Goal: Task Accomplishment & Management: Manage account settings

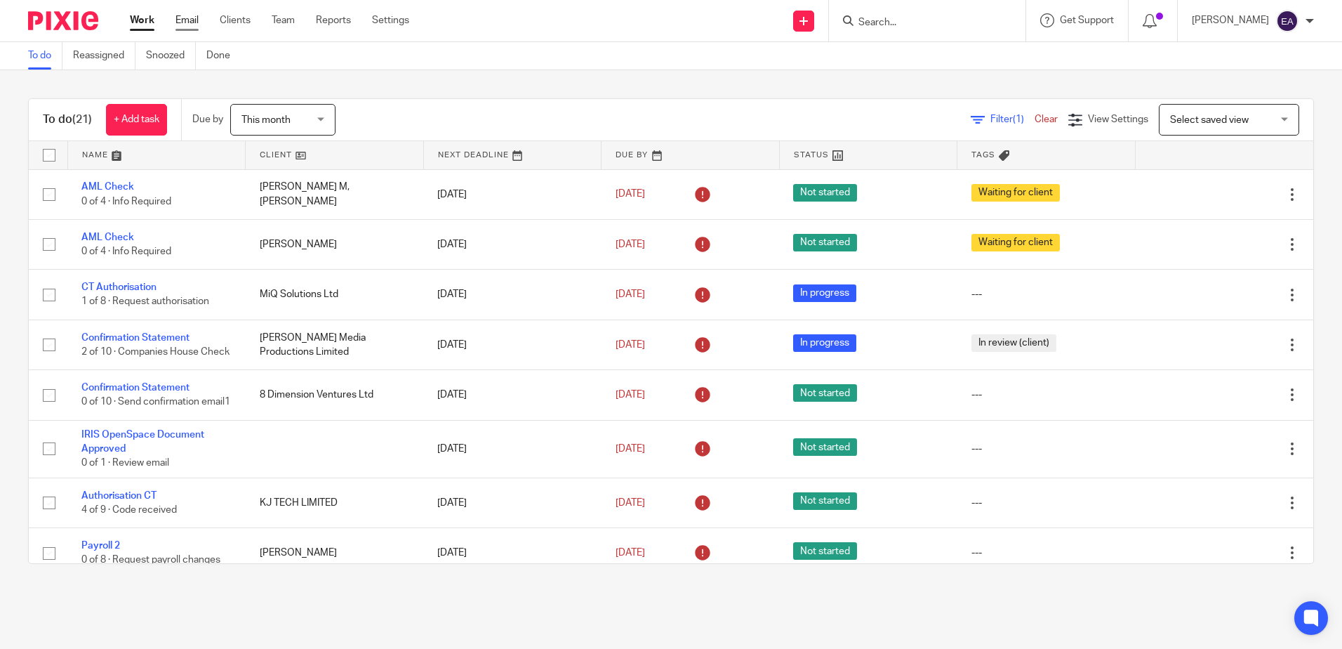
click at [179, 22] on link "Email" at bounding box center [187, 20] width 23 height 14
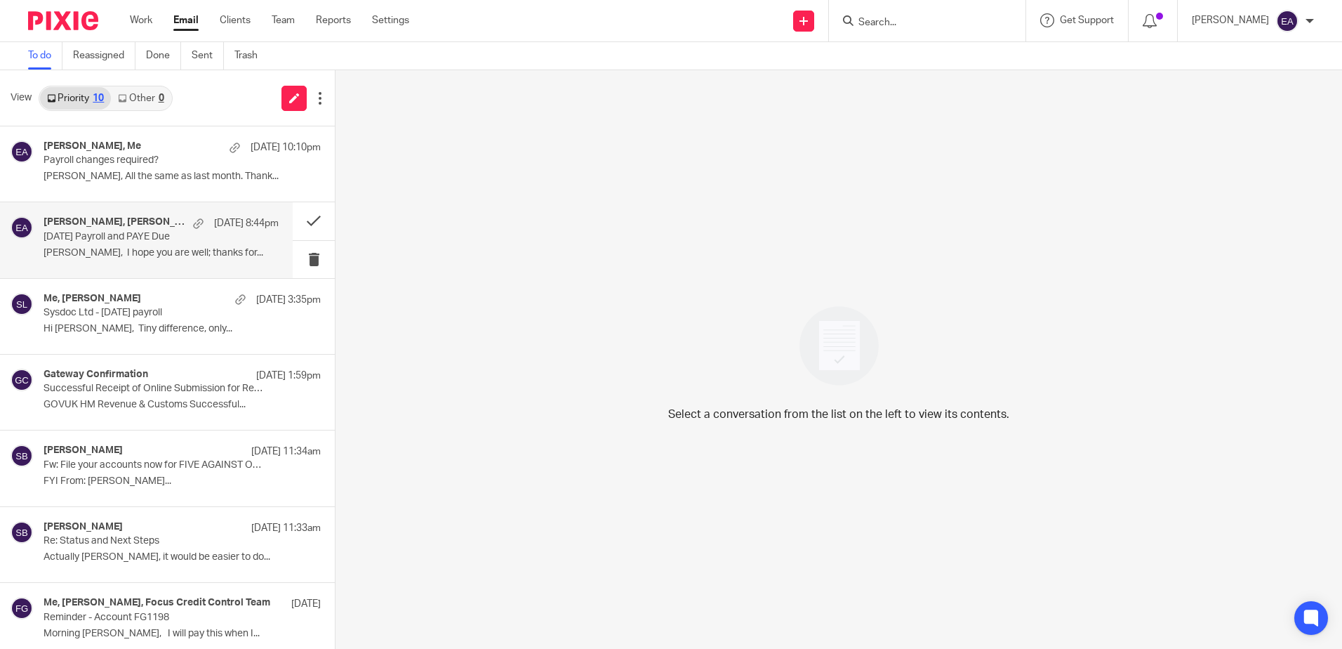
click at [88, 235] on p "August 2025 Payroll and PAYE Due" at bounding box center [138, 237] width 188 height 12
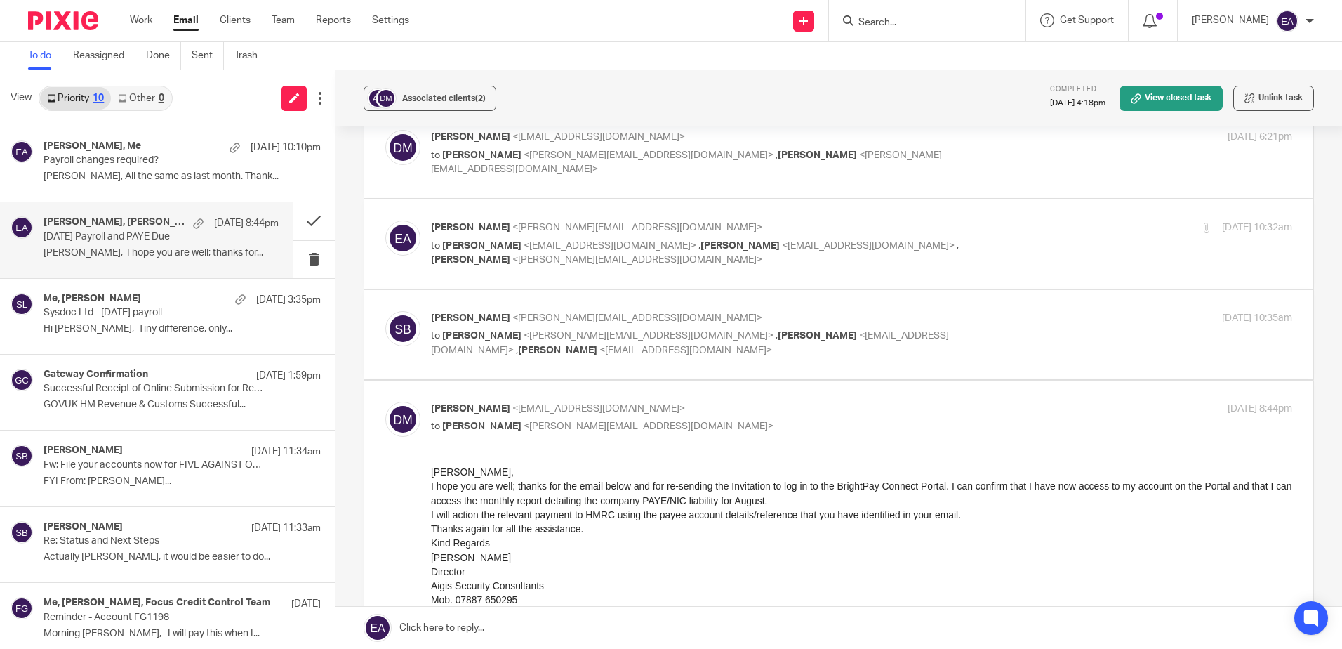
scroll to position [140, 0]
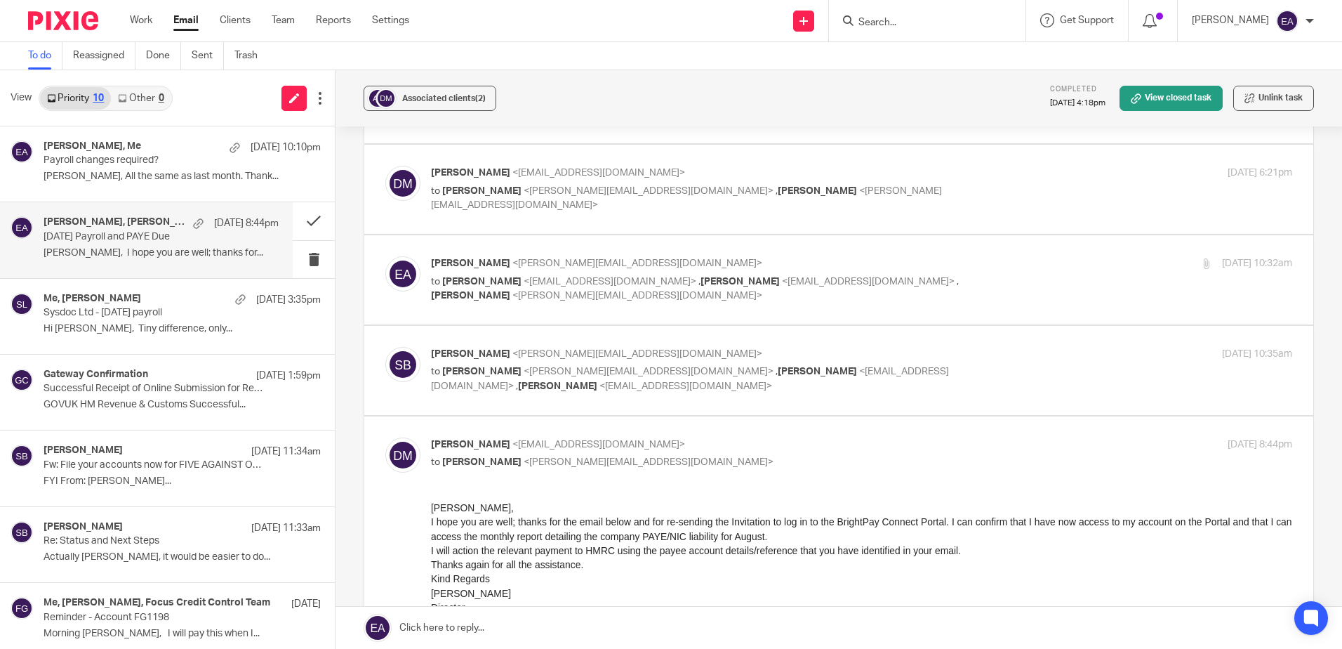
click at [642, 368] on p "to Elaine Aitken <elaine@caatadvisory.co.uk> , Dimitrios <dmarkakis@aigisconsul…" at bounding box center [718, 378] width 574 height 29
checkbox input "true"
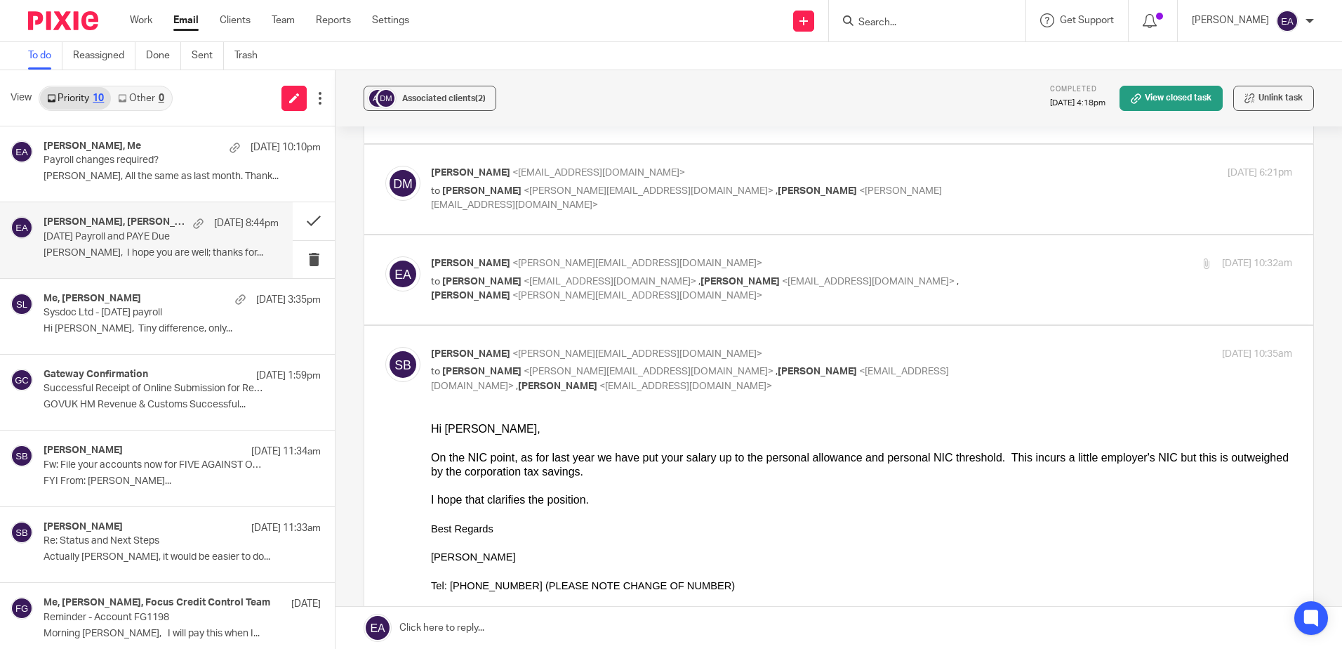
scroll to position [0, 0]
click at [686, 276] on p "to Dimitrios <dmarkakis@aigisconsultants.co.uk> , Dimitrios Markakis <markakid@…" at bounding box center [718, 288] width 574 height 29
checkbox input "true"
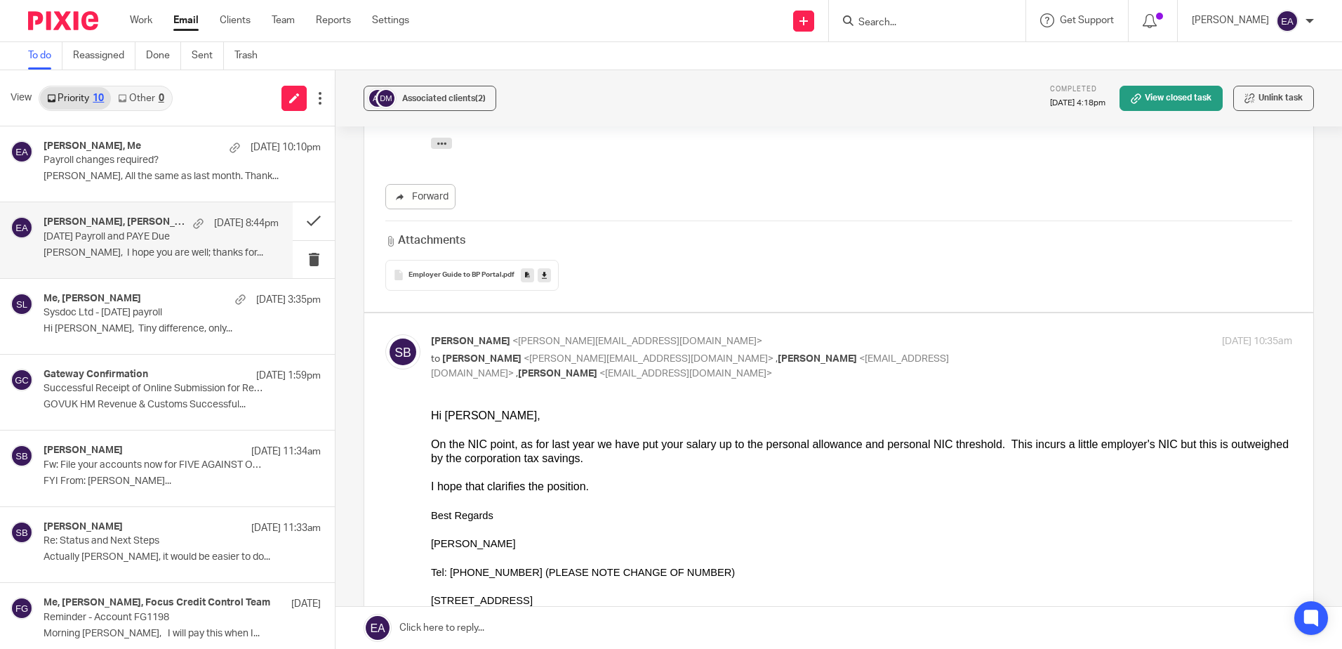
scroll to position [491, 0]
click at [439, 101] on span "Associated clients (2)" at bounding box center [444, 98] width 84 height 8
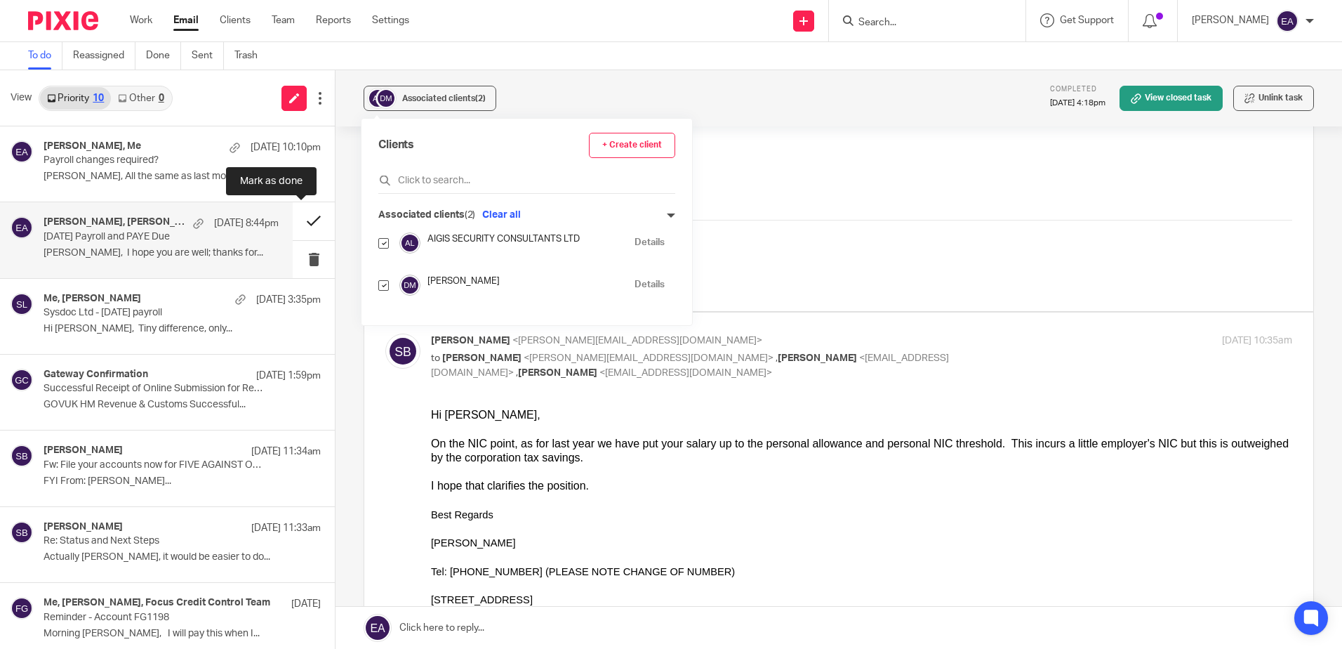
click at [303, 214] on button at bounding box center [314, 220] width 42 height 37
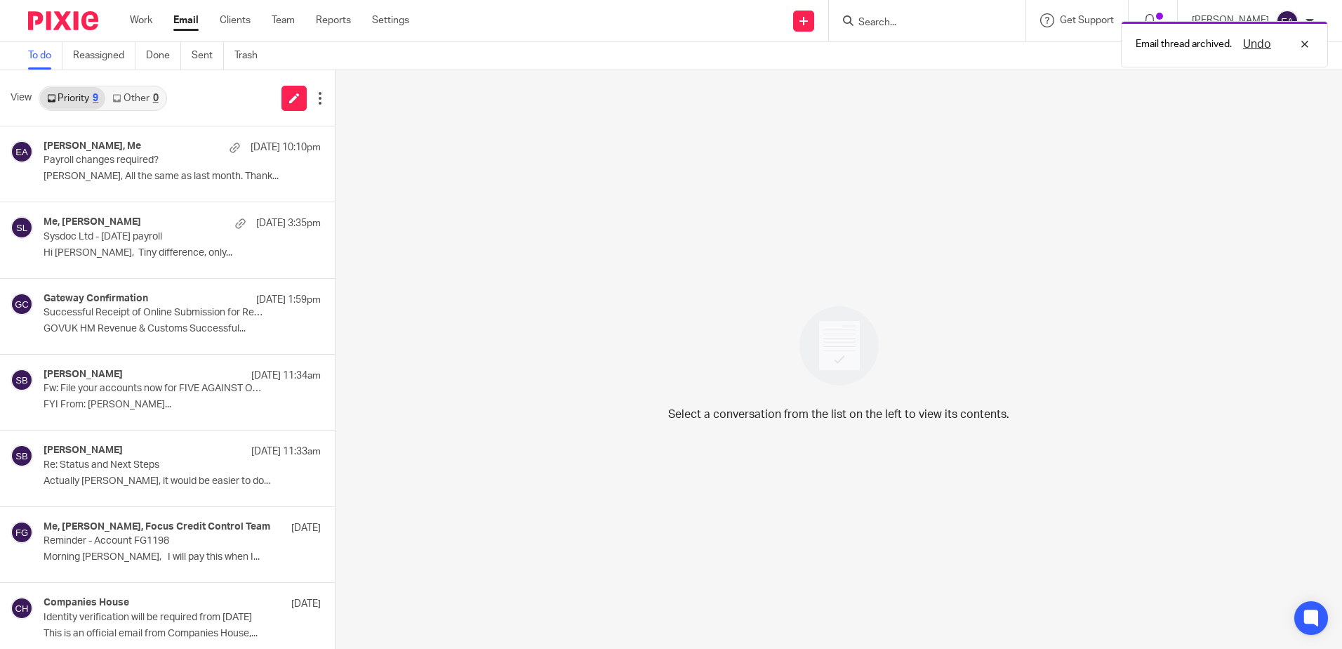
click at [896, 22] on div "Email thread archived. Undo" at bounding box center [999, 40] width 657 height 53
click at [891, 16] on div "Email thread archived. Undo" at bounding box center [999, 40] width 657 height 53
click at [892, 22] on input "Search" at bounding box center [920, 23] width 126 height 13
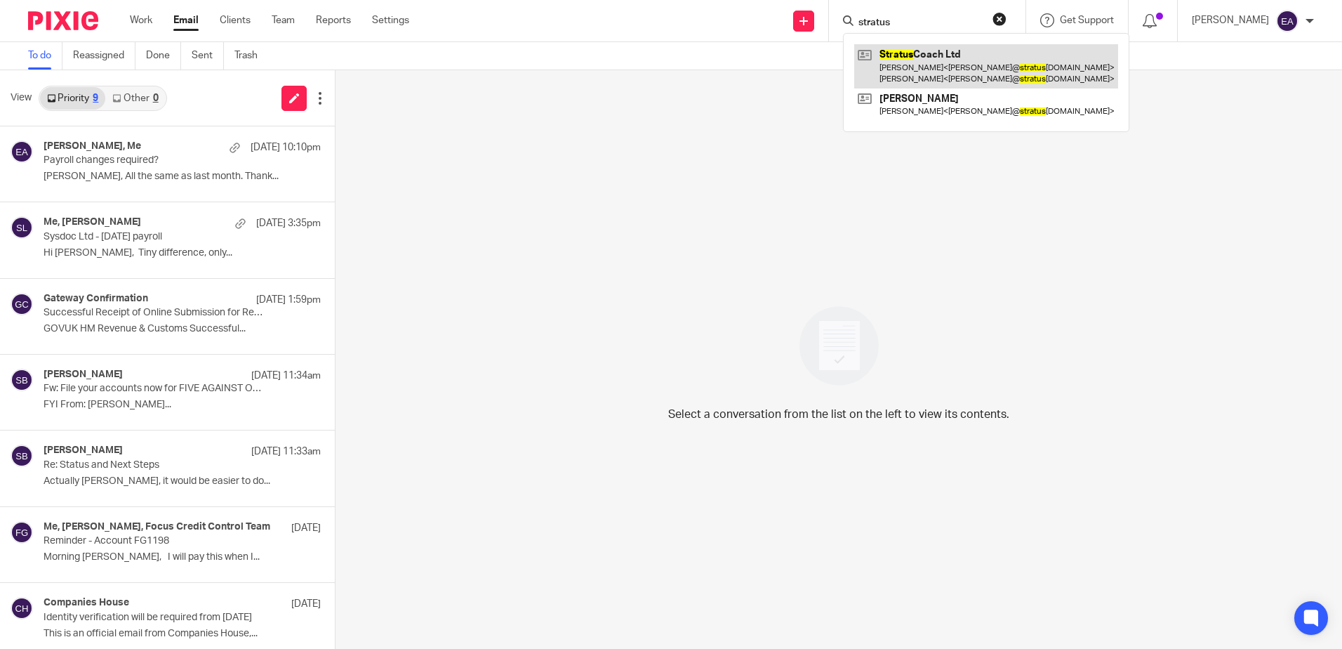
type input "stratus"
click at [922, 66] on link at bounding box center [986, 66] width 264 height 44
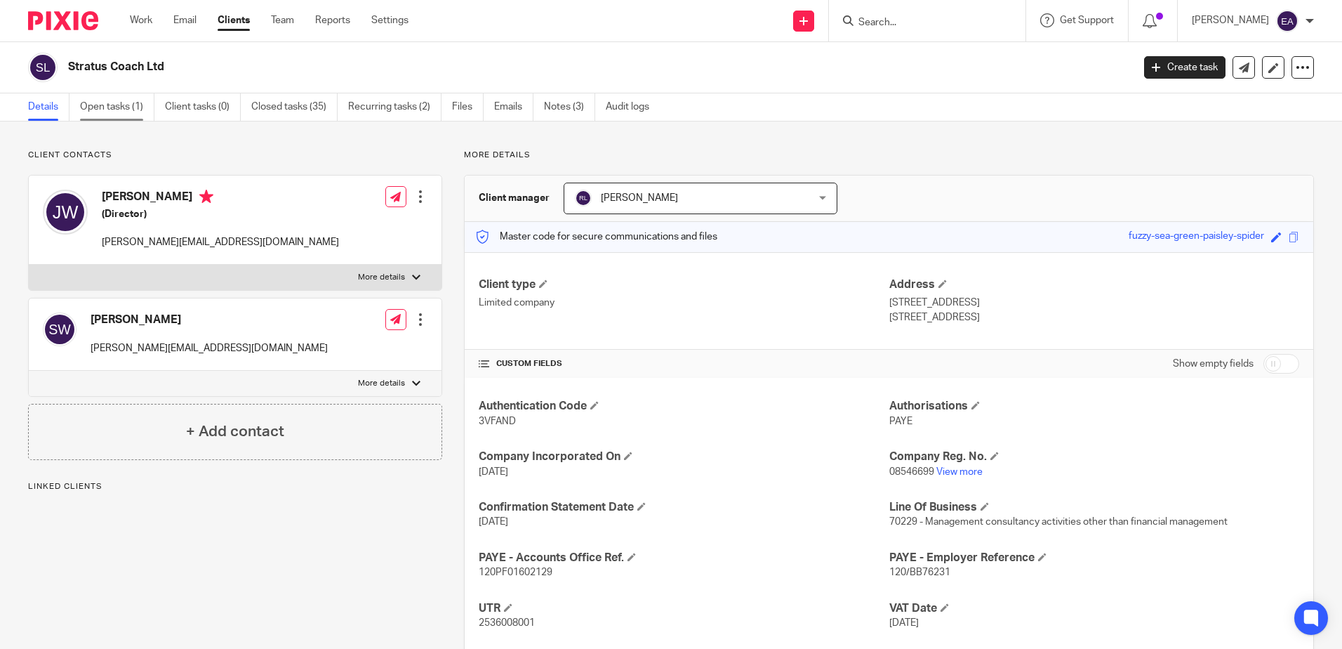
click at [126, 102] on link "Open tasks (1)" at bounding box center [117, 106] width 74 height 27
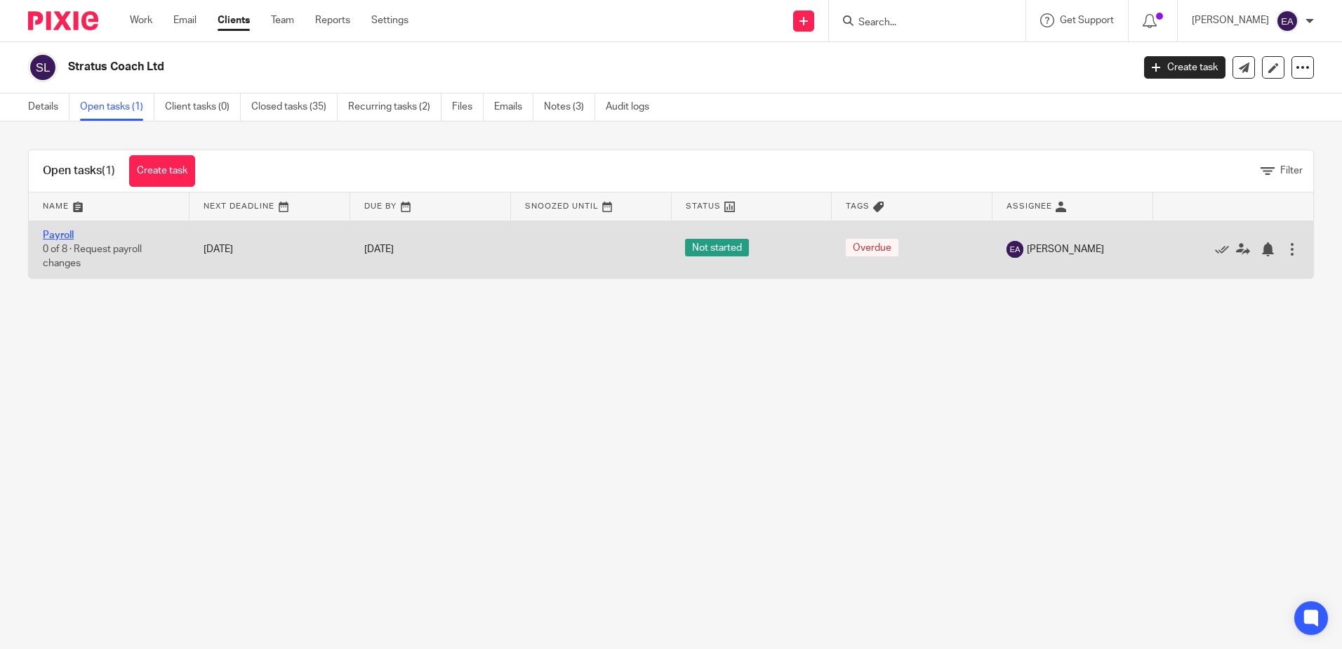
click at [60, 239] on link "Payroll" at bounding box center [58, 235] width 31 height 10
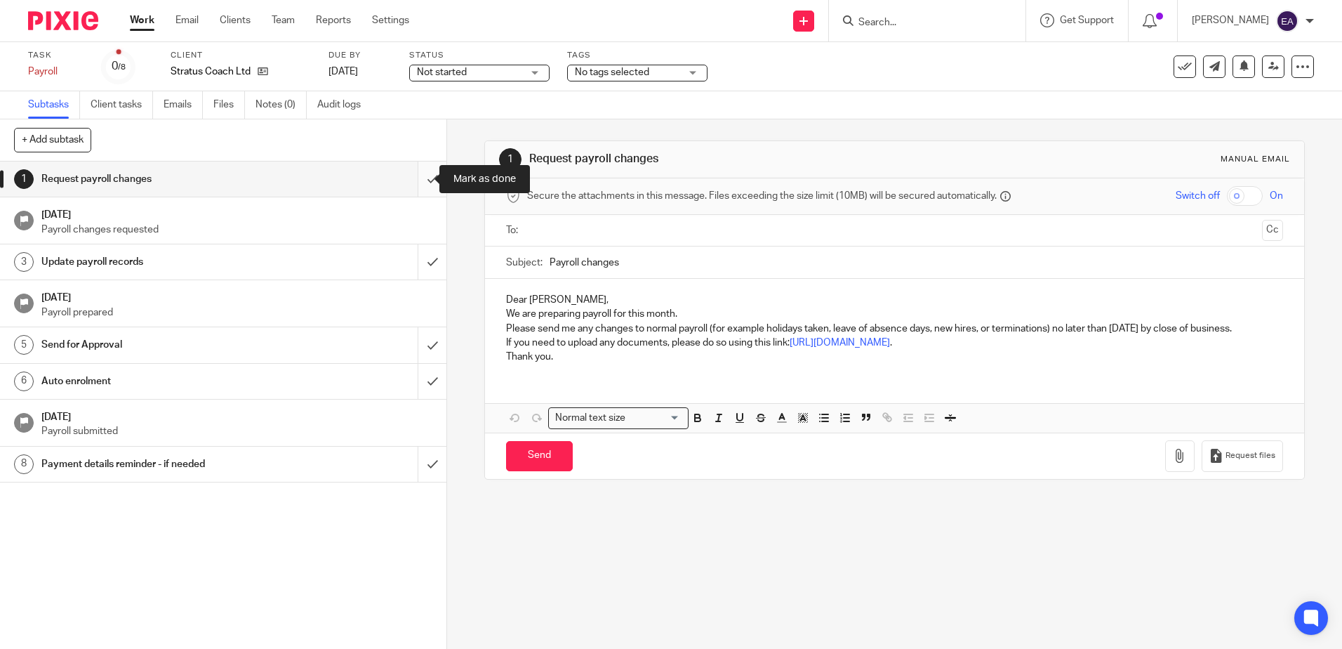
click at [419, 182] on input "submit" at bounding box center [223, 178] width 446 height 35
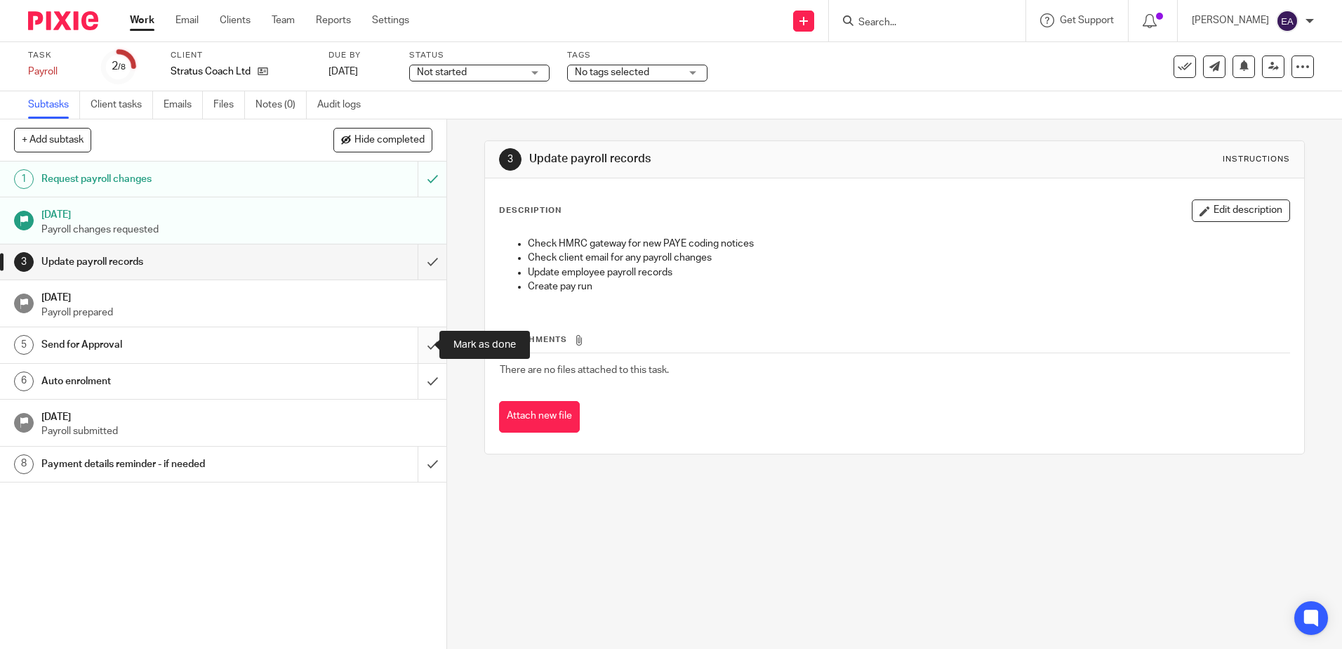
click at [423, 343] on input "submit" at bounding box center [223, 344] width 446 height 35
click at [420, 378] on input "submit" at bounding box center [223, 381] width 446 height 35
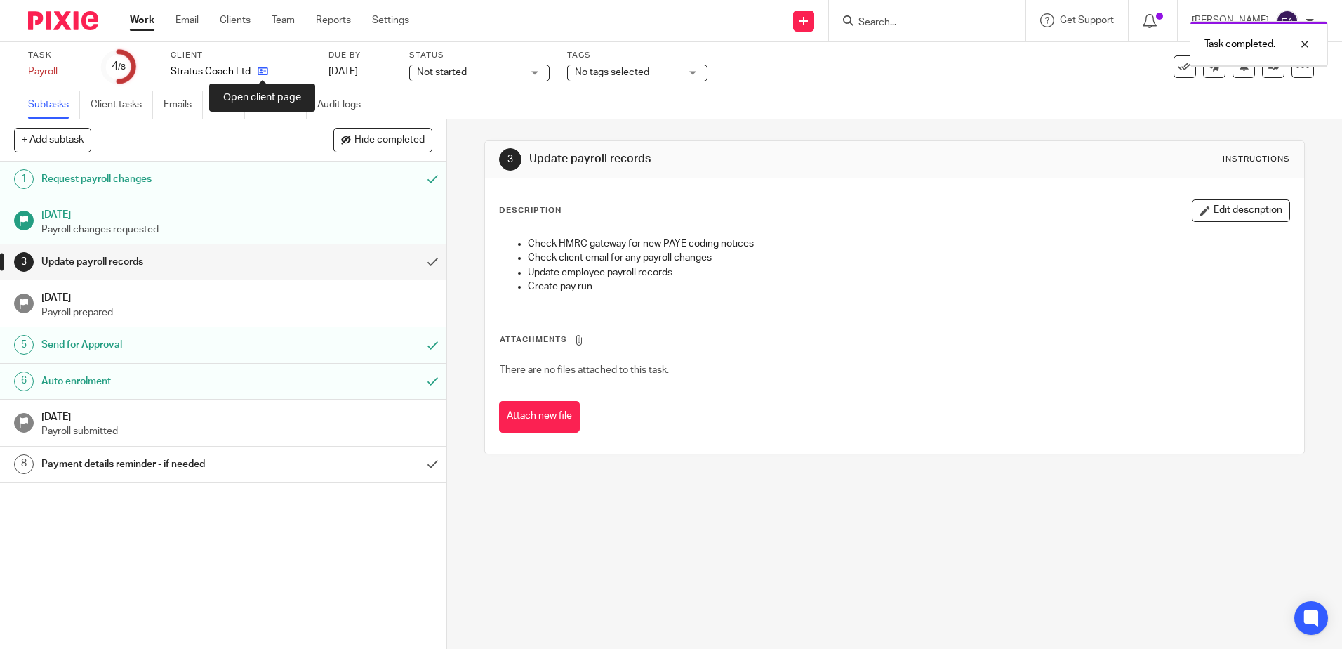
click at [266, 73] on icon at bounding box center [263, 71] width 11 height 11
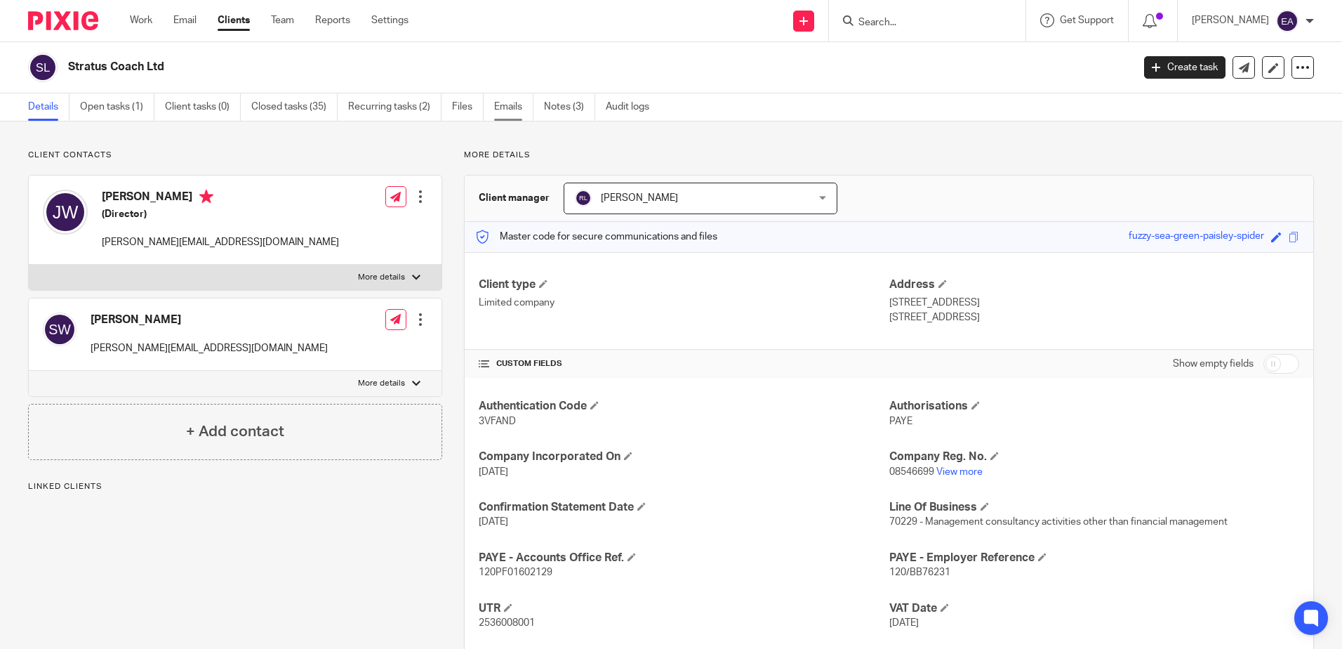
click at [503, 106] on link "Emails" at bounding box center [513, 106] width 39 height 27
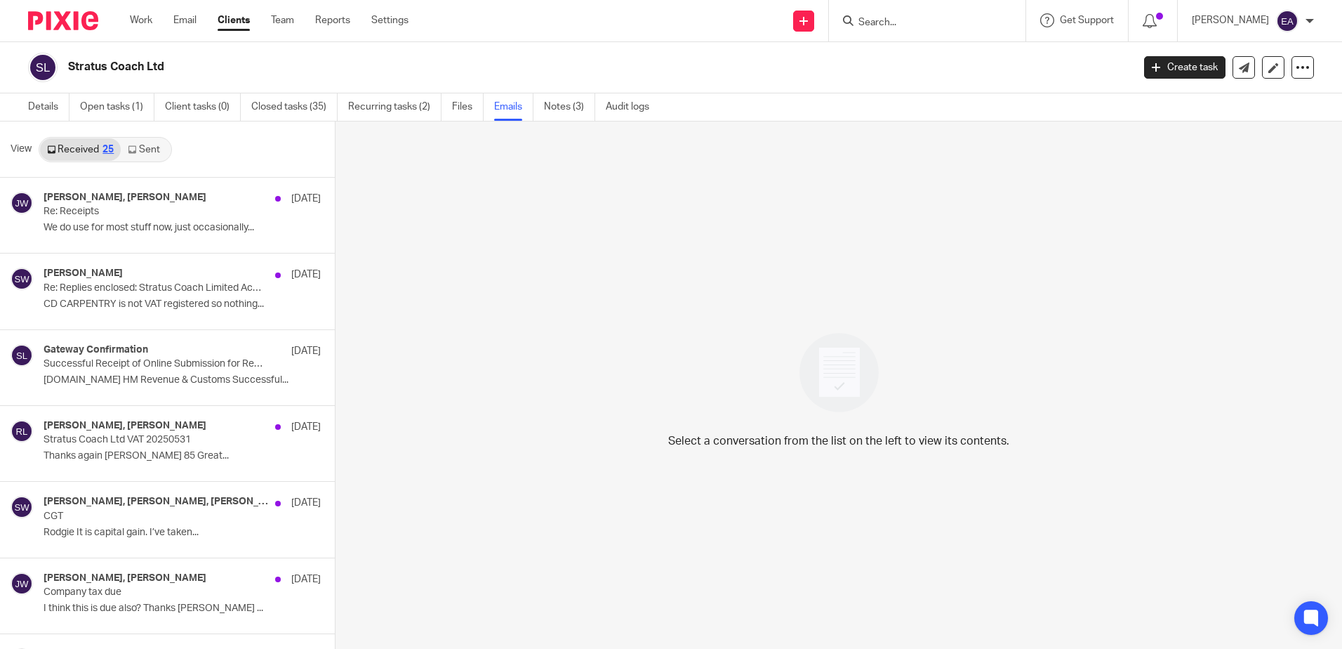
click at [133, 154] on link "Sent" at bounding box center [145, 149] width 49 height 22
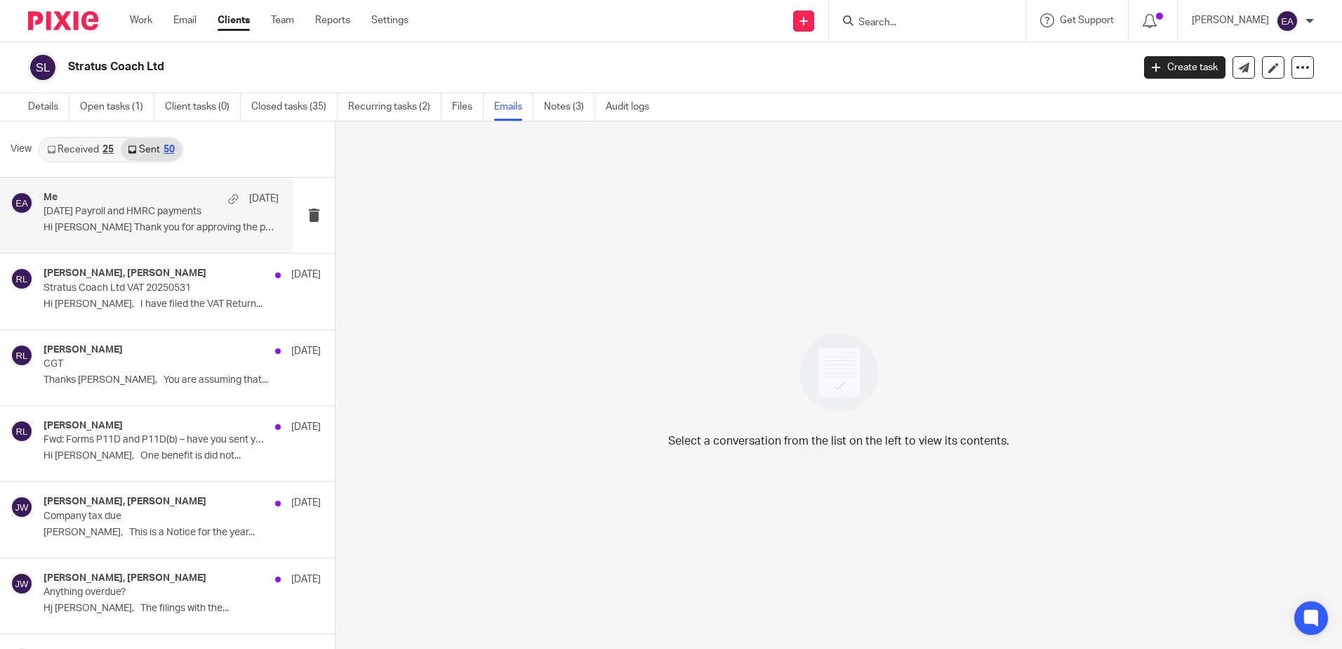
click at [144, 206] on p "July 2025 Payroll and HMRC payments" at bounding box center [138, 212] width 188 height 12
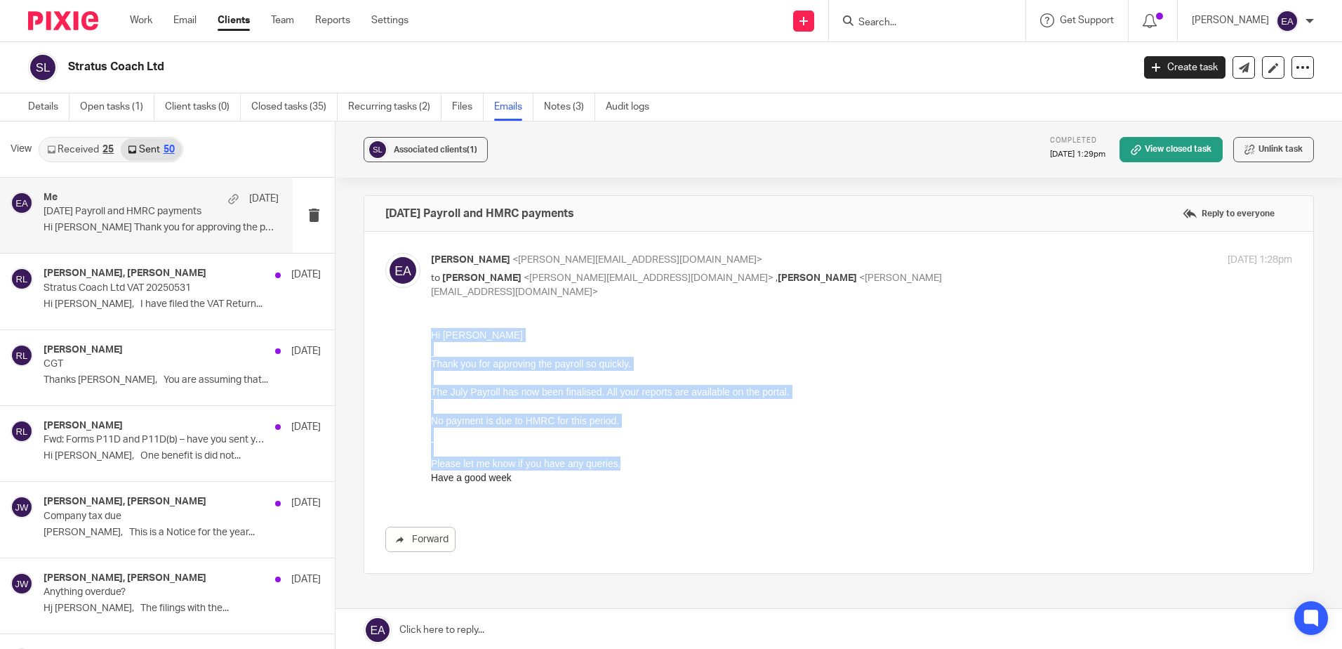
drag, startPoint x: 538, startPoint y: 489, endPoint x: 419, endPoint y: 333, distance: 196.9
click html "Hi Sonja Thank you for approving the payroll so quickly. The July Payroll has n…"
drag, startPoint x: 419, startPoint y: 333, endPoint x: 450, endPoint y: 333, distance: 30.9
copy div "Hi Sonja Thank you for approving the payroll so quickly. The July Payroll has n…"
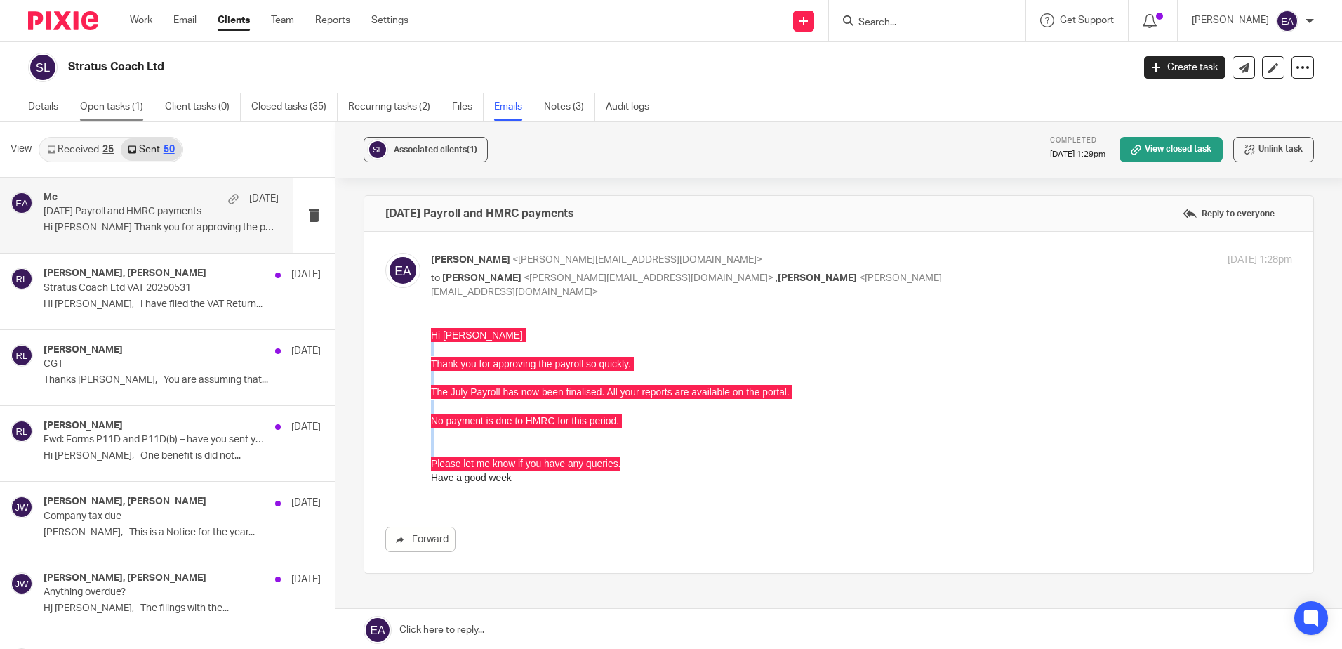
click at [99, 107] on link "Open tasks (1)" at bounding box center [117, 106] width 74 height 27
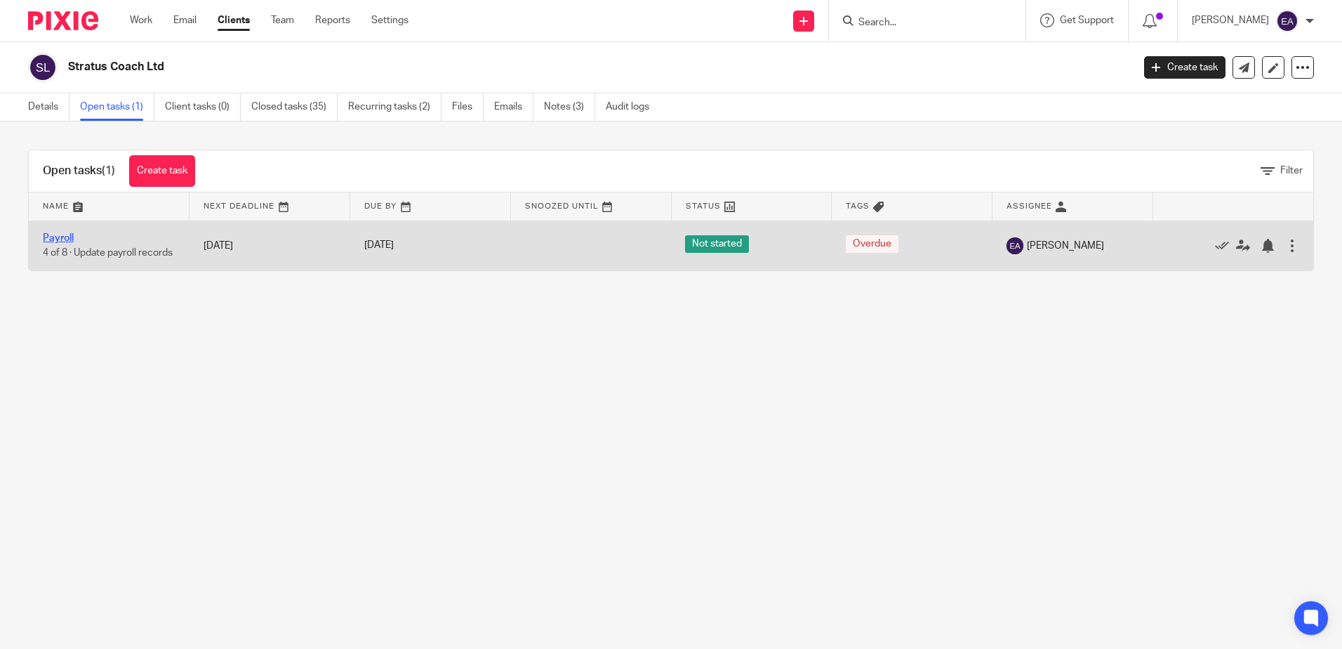
click at [66, 234] on link "Payroll" at bounding box center [58, 238] width 31 height 10
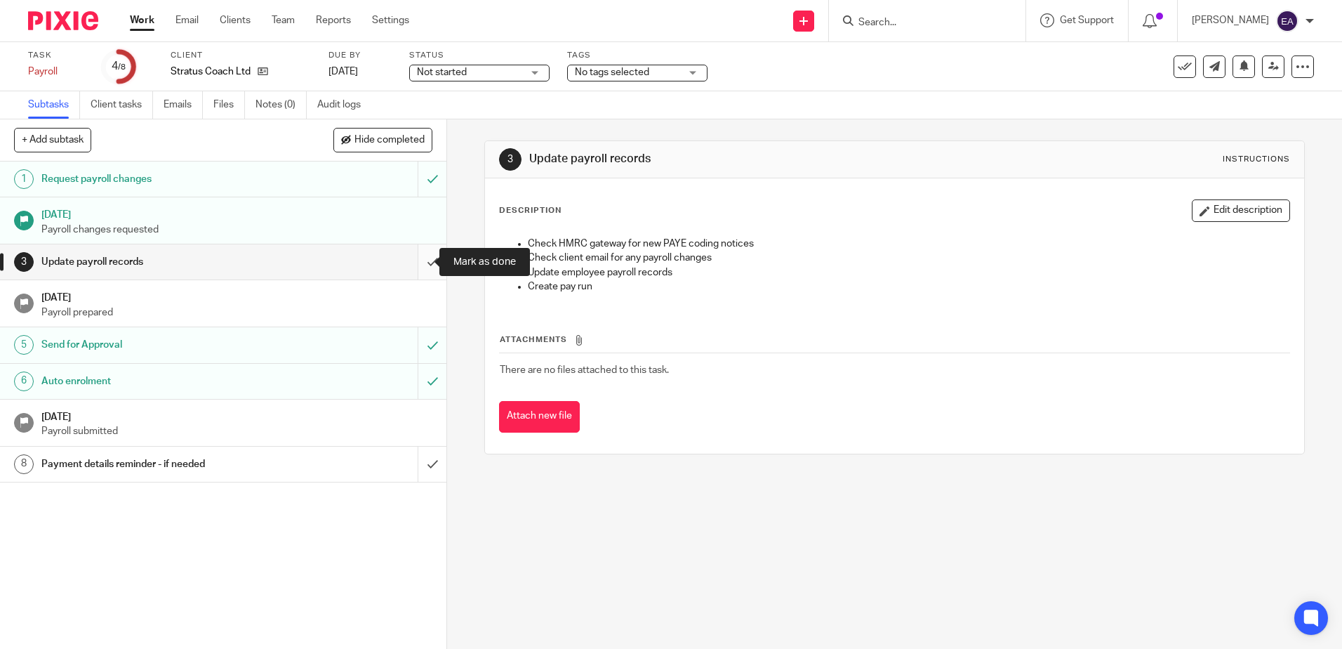
click at [420, 260] on input "submit" at bounding box center [223, 261] width 446 height 35
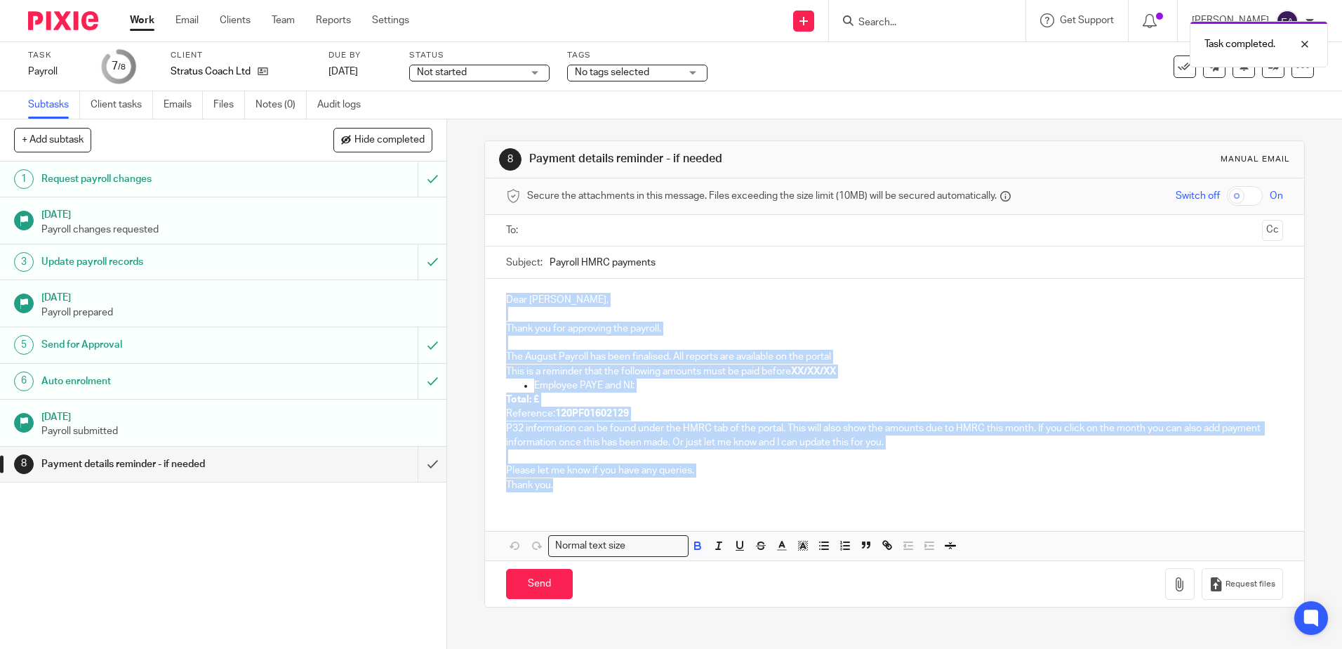
drag, startPoint x: 598, startPoint y: 492, endPoint x: 450, endPoint y: 288, distance: 252.3
click at [450, 288] on div "8 Payment details reminder - if needed Manual email Secure the attachments in t…" at bounding box center [894, 383] width 895 height 529
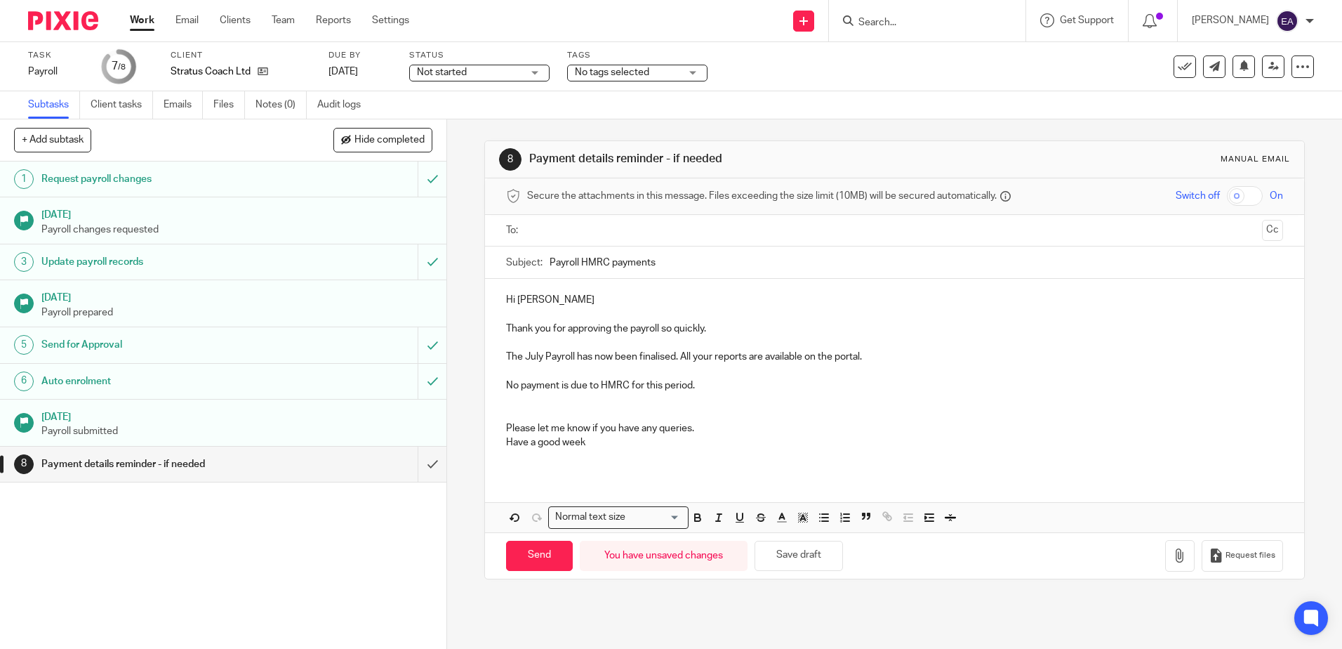
click at [517, 388] on p "No payment is due to HMRC for this period." at bounding box center [894, 385] width 776 height 14
click at [633, 388] on p "No PAYE and NICS payment is due to HMRC for this period." at bounding box center [894, 385] width 776 height 14
click at [623, 381] on p "No PAYE and NICS payment is due to HMRC for this period." at bounding box center [894, 385] width 776 height 14
drag, startPoint x: 625, startPoint y: 384, endPoint x: 585, endPoint y: 383, distance: 40.0
click at [585, 383] on p "No PAYE and NICS payment is due to HMRC for this period." at bounding box center [894, 385] width 776 height 14
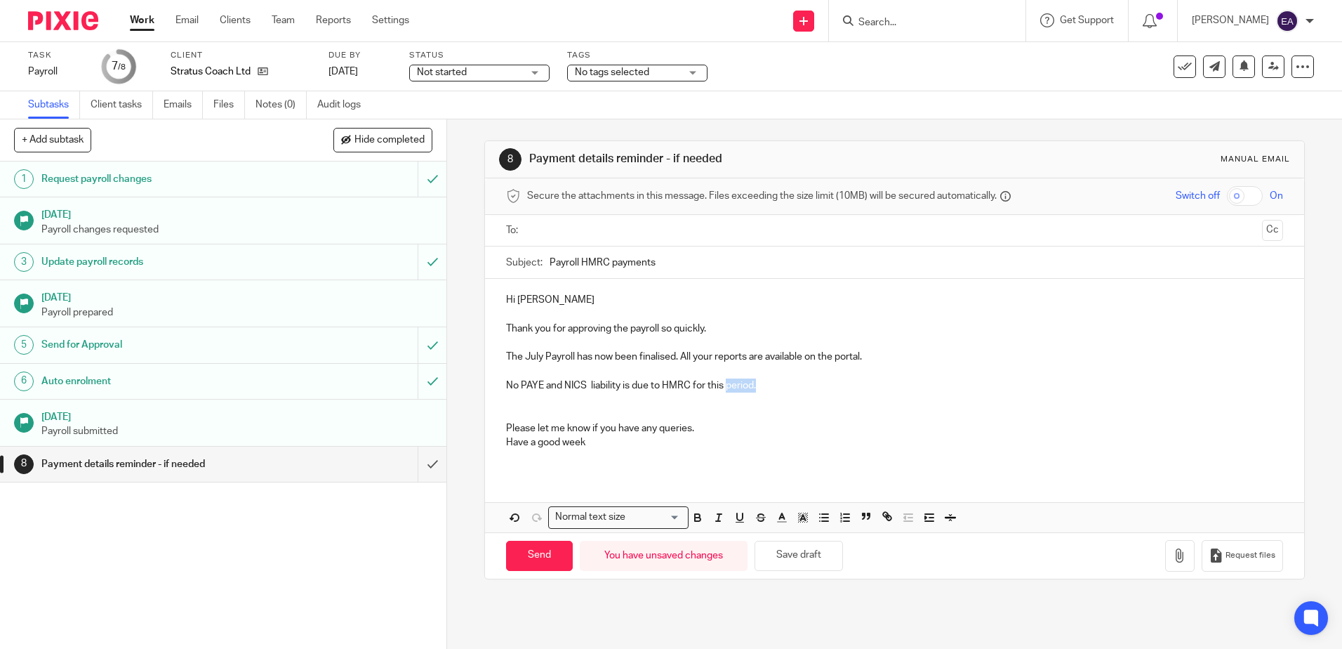
drag, startPoint x: 762, startPoint y: 384, endPoint x: 725, endPoint y: 382, distance: 37.3
click at [725, 382] on p "No PAYE and NICS liability is due to HMRC for this period." at bounding box center [894, 385] width 776 height 14
drag, startPoint x: 540, startPoint y: 356, endPoint x: 524, endPoint y: 356, distance: 16.1
click at [524, 356] on p "The July Payroll has now been finalised. All your reports are available on the …" at bounding box center [894, 357] width 776 height 14
drag, startPoint x: 512, startPoint y: 298, endPoint x: 492, endPoint y: 295, distance: 19.9
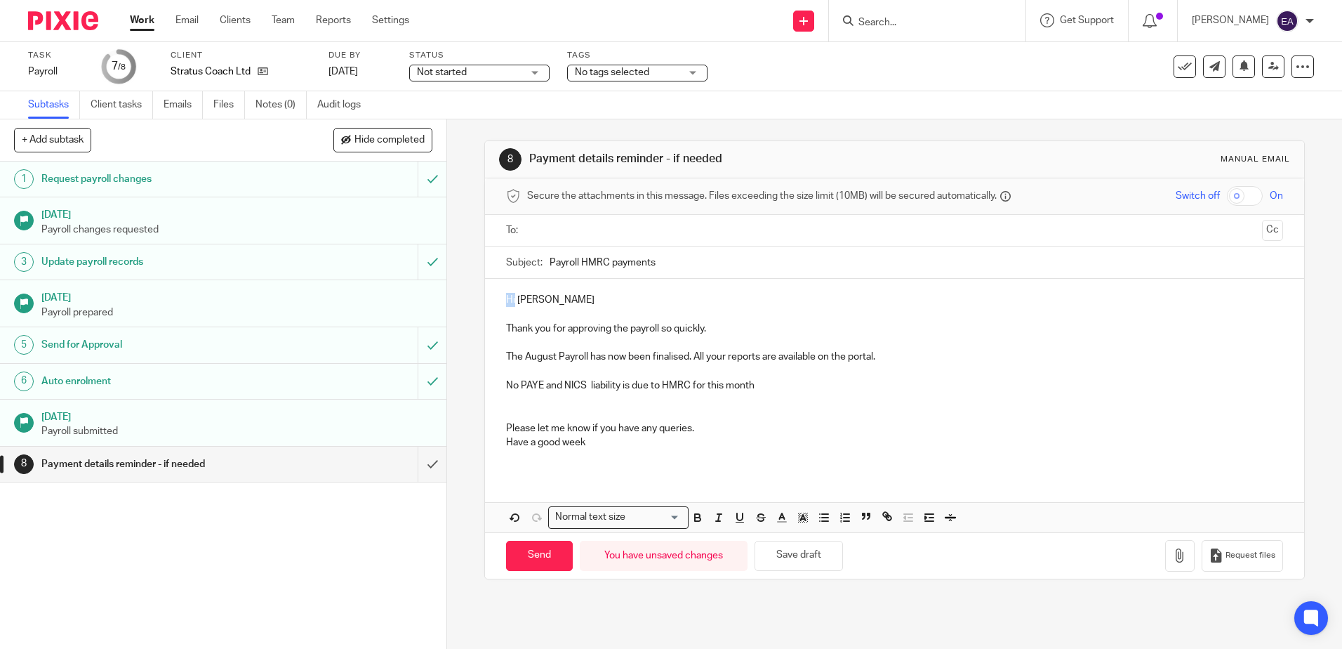
click at [492, 295] on div "Hi Sonja Thank you for approving the payroll so quickly. The August Payroll has…" at bounding box center [894, 376] width 819 height 195
drag, startPoint x: 705, startPoint y: 329, endPoint x: 661, endPoint y: 328, distance: 44.2
click at [661, 328] on p "Thank you for approving the payroll so quickly." at bounding box center [894, 329] width 776 height 14
drag, startPoint x: 654, startPoint y: 265, endPoint x: 546, endPoint y: 260, distance: 108.2
click at [550, 260] on input "Payroll HMRC payments" at bounding box center [916, 262] width 733 height 32
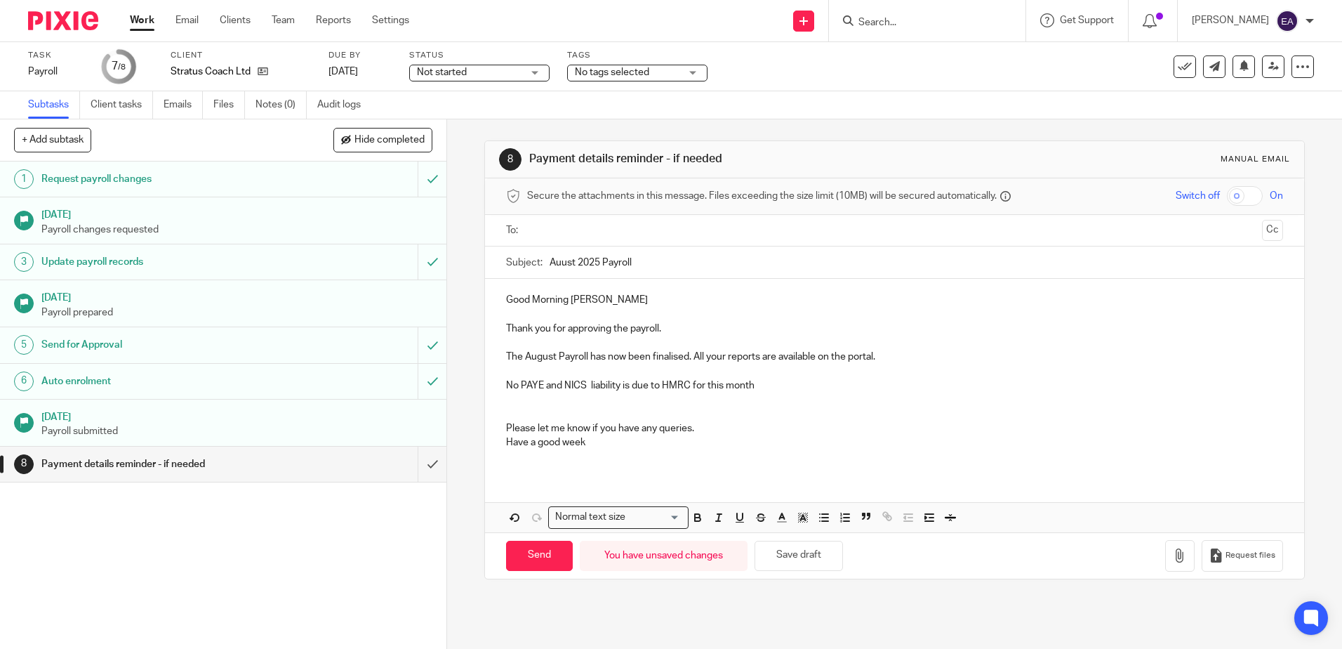
click at [557, 265] on input "Auust 2025 Payroll" at bounding box center [916, 262] width 733 height 32
type input "August 2025 Payroll"
click at [565, 223] on input "text" at bounding box center [894, 231] width 724 height 16
click at [663, 227] on input "text" at bounding box center [953, 231] width 607 height 27
click at [541, 567] on input "Send" at bounding box center [539, 558] width 67 height 30
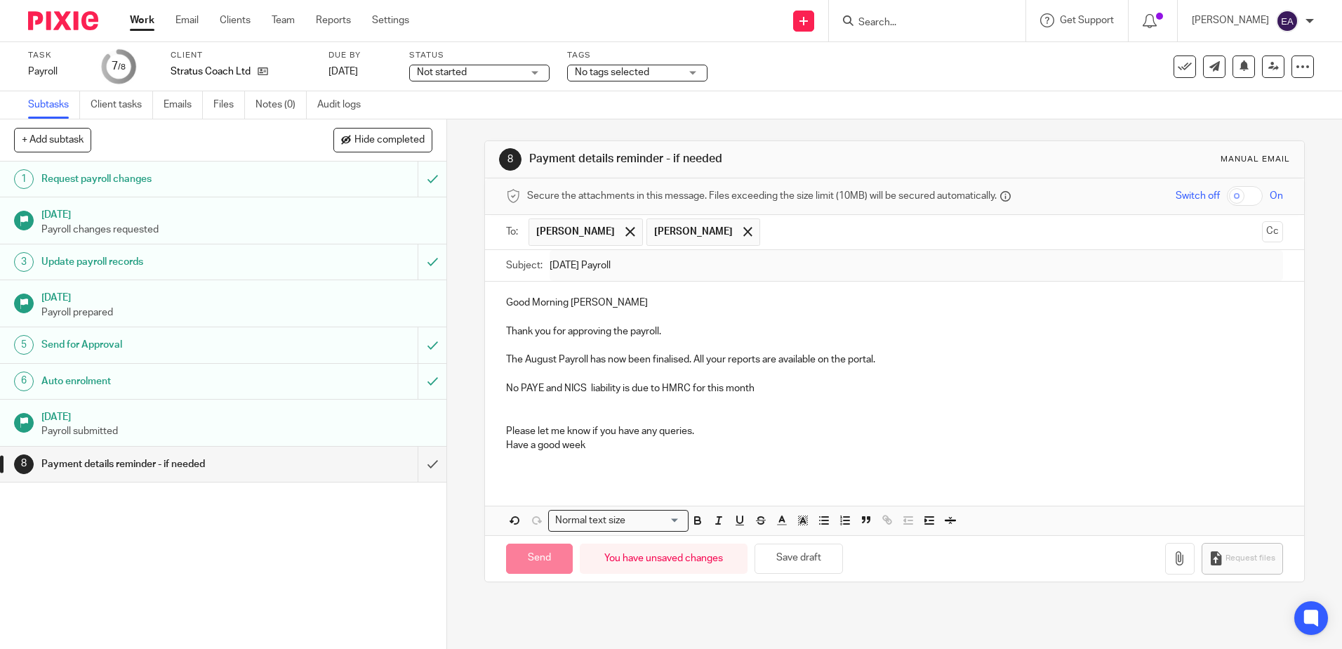
type input "Sent"
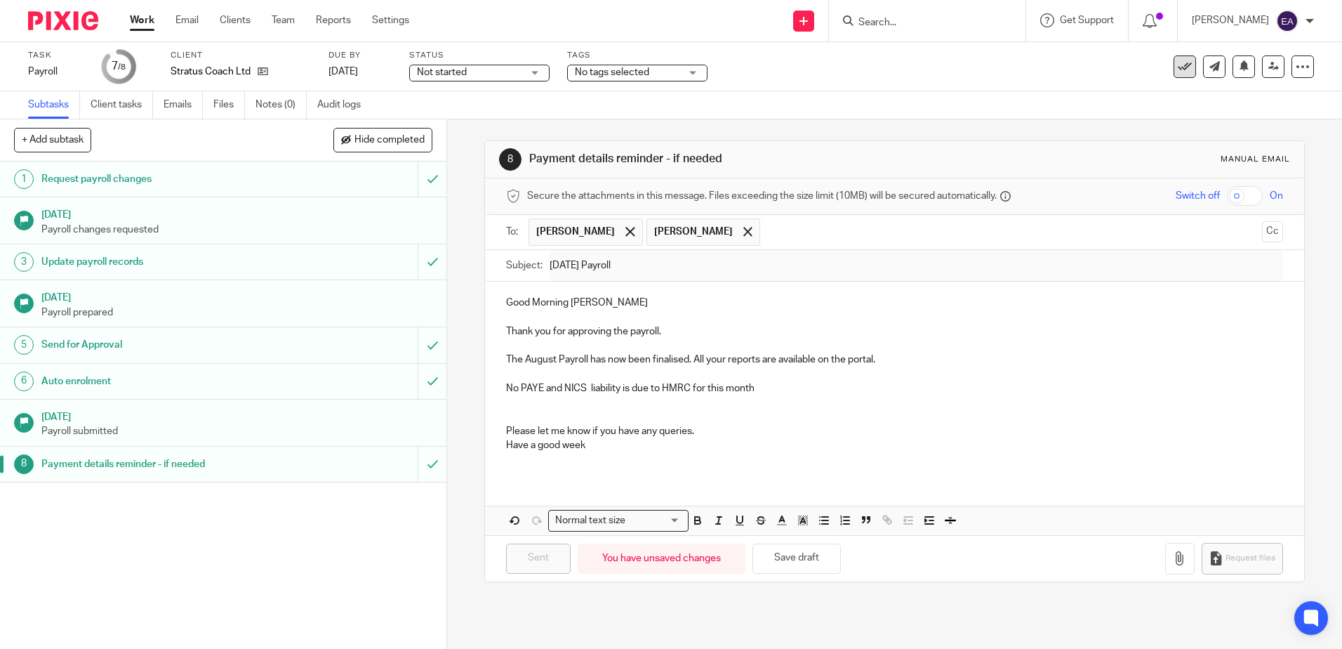
click at [1178, 66] on icon at bounding box center [1185, 67] width 14 height 14
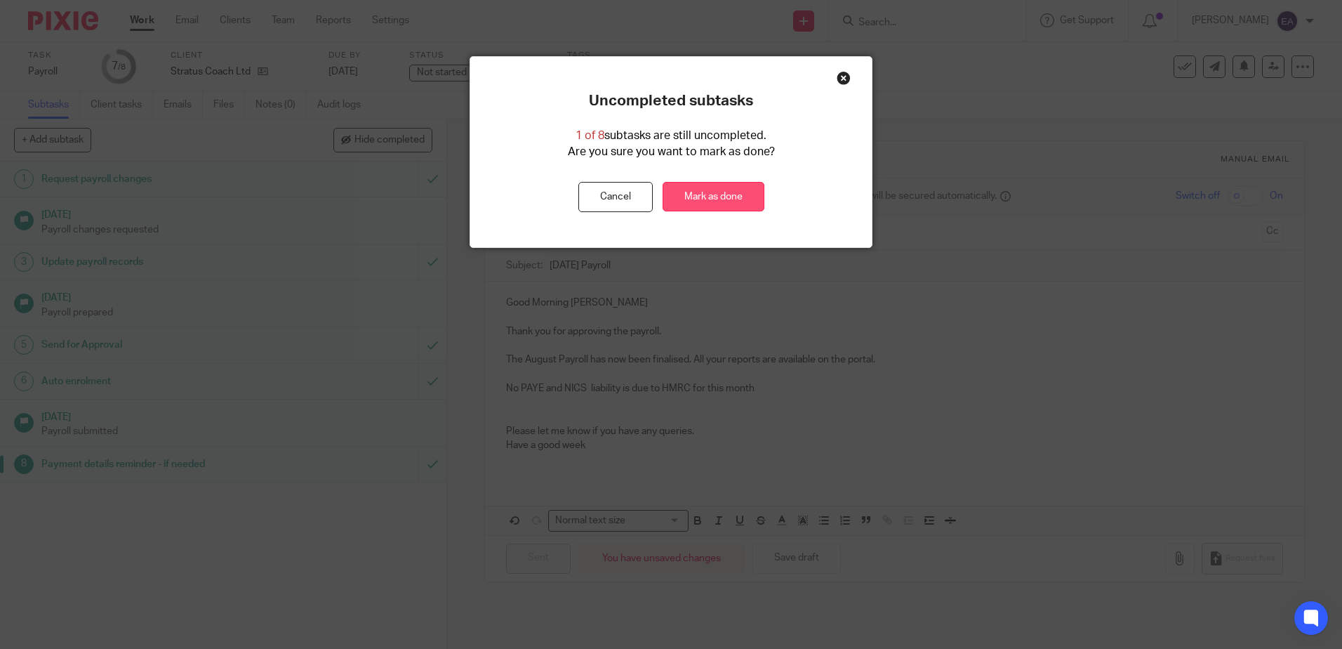
click at [693, 191] on link "Mark as done" at bounding box center [714, 197] width 102 height 30
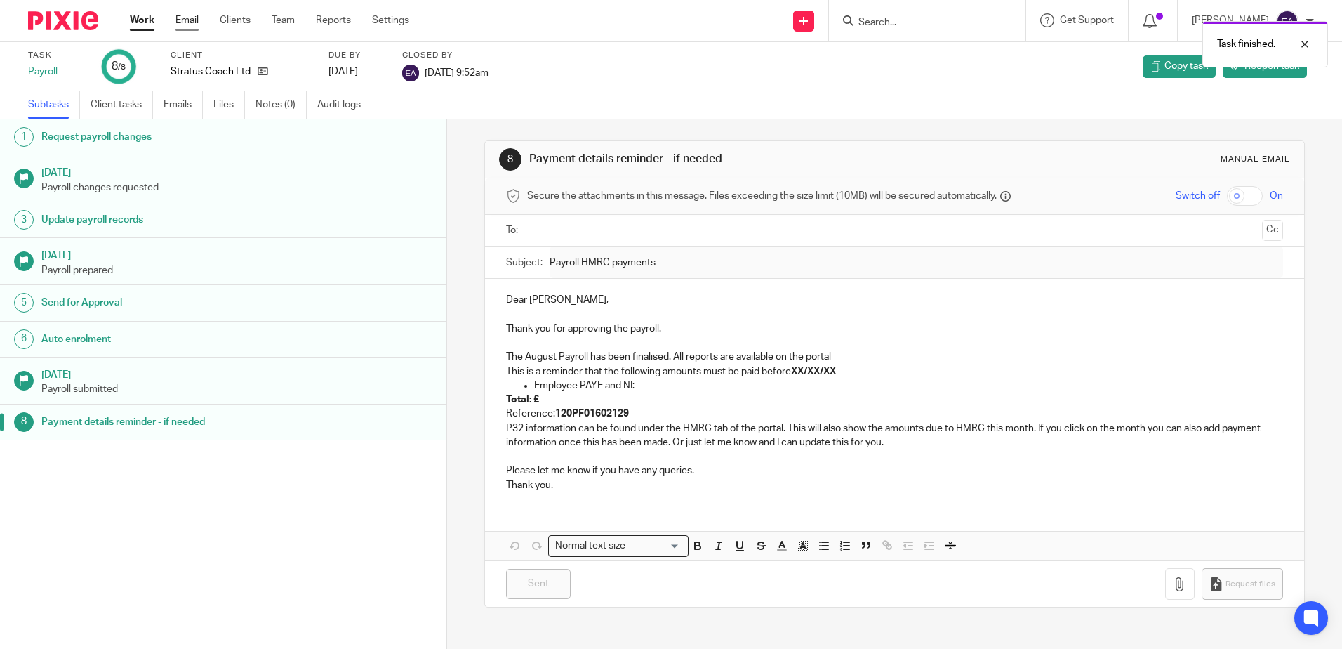
click at [192, 18] on link "Email" at bounding box center [187, 20] width 23 height 14
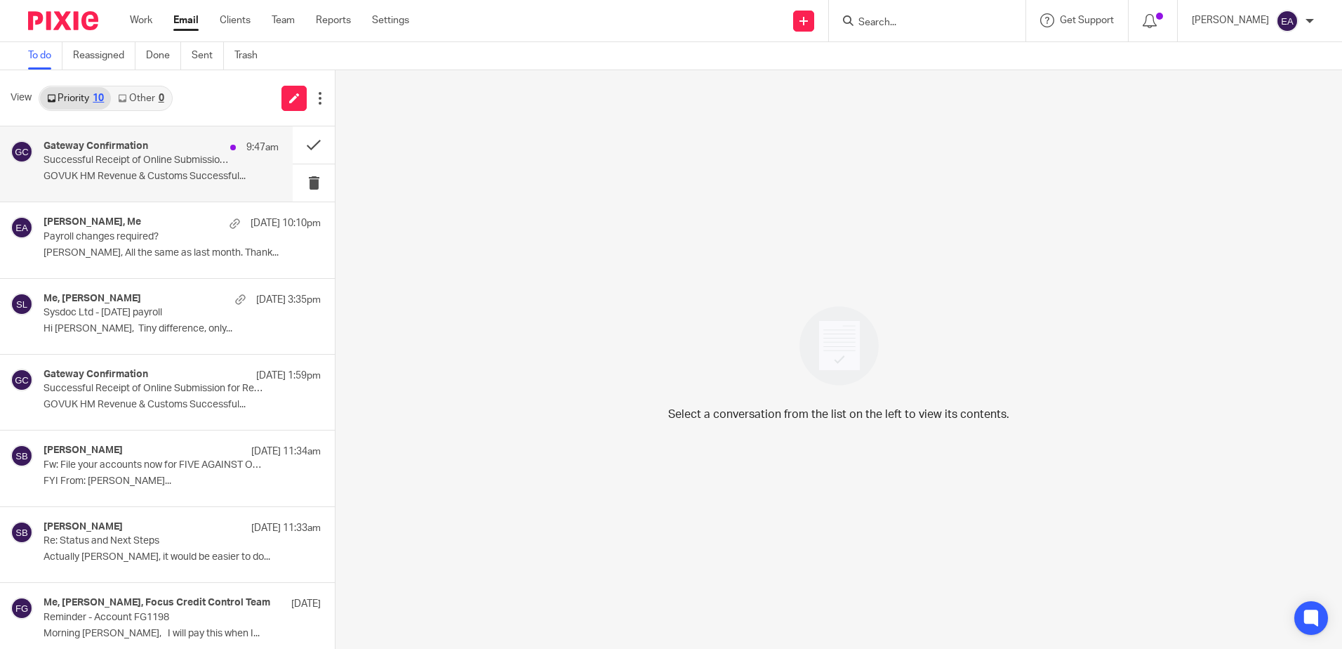
click at [121, 141] on h4 "Gateway Confirmation" at bounding box center [96, 146] width 105 height 12
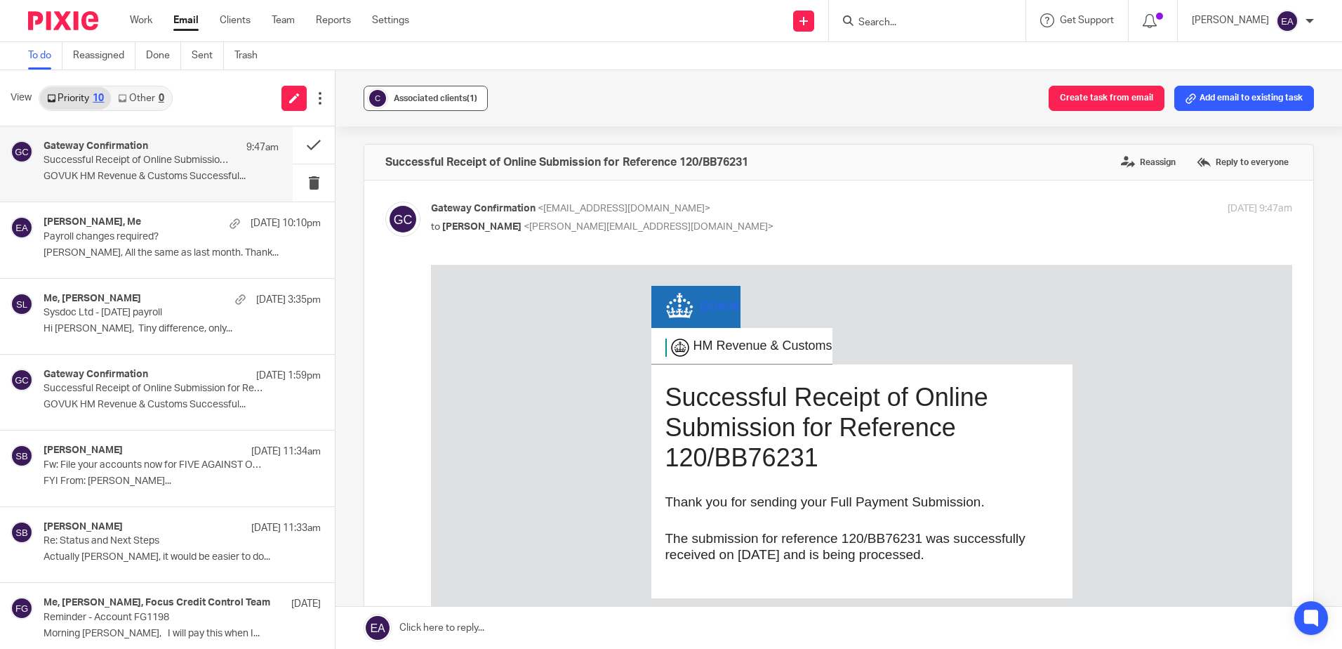
click at [406, 103] on div "Associated clients (1)" at bounding box center [436, 98] width 84 height 14
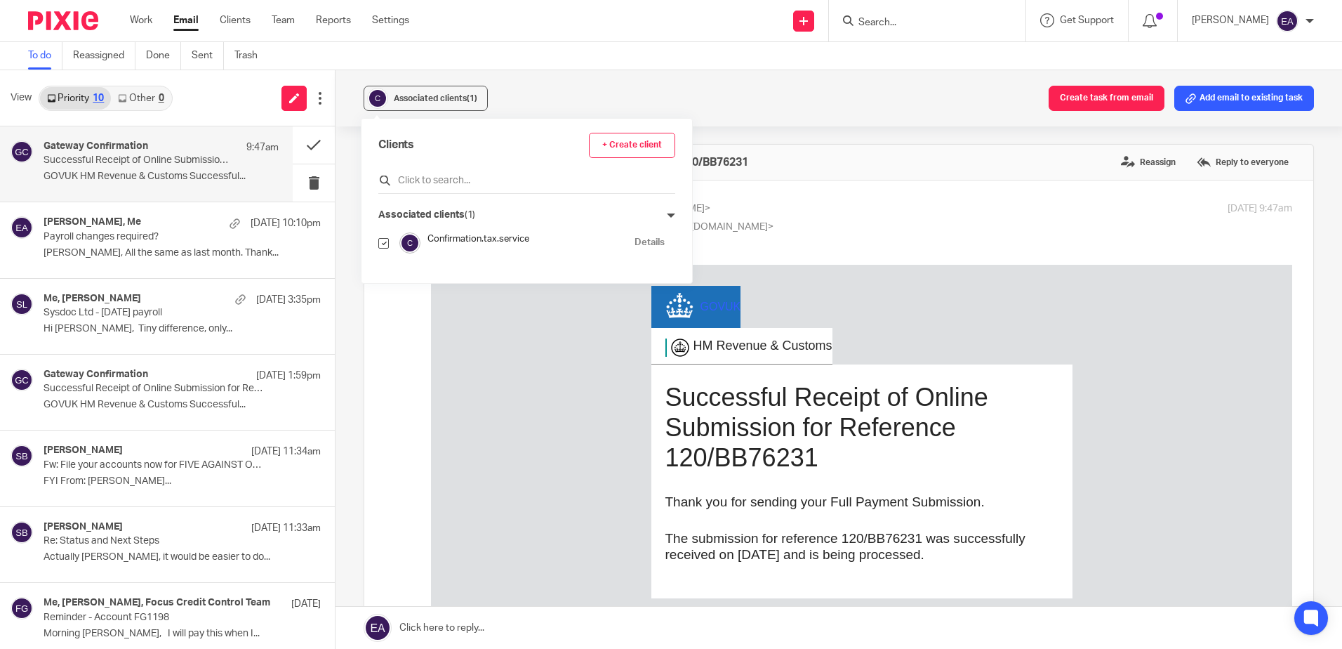
click at [421, 174] on input "text" at bounding box center [526, 180] width 297 height 14
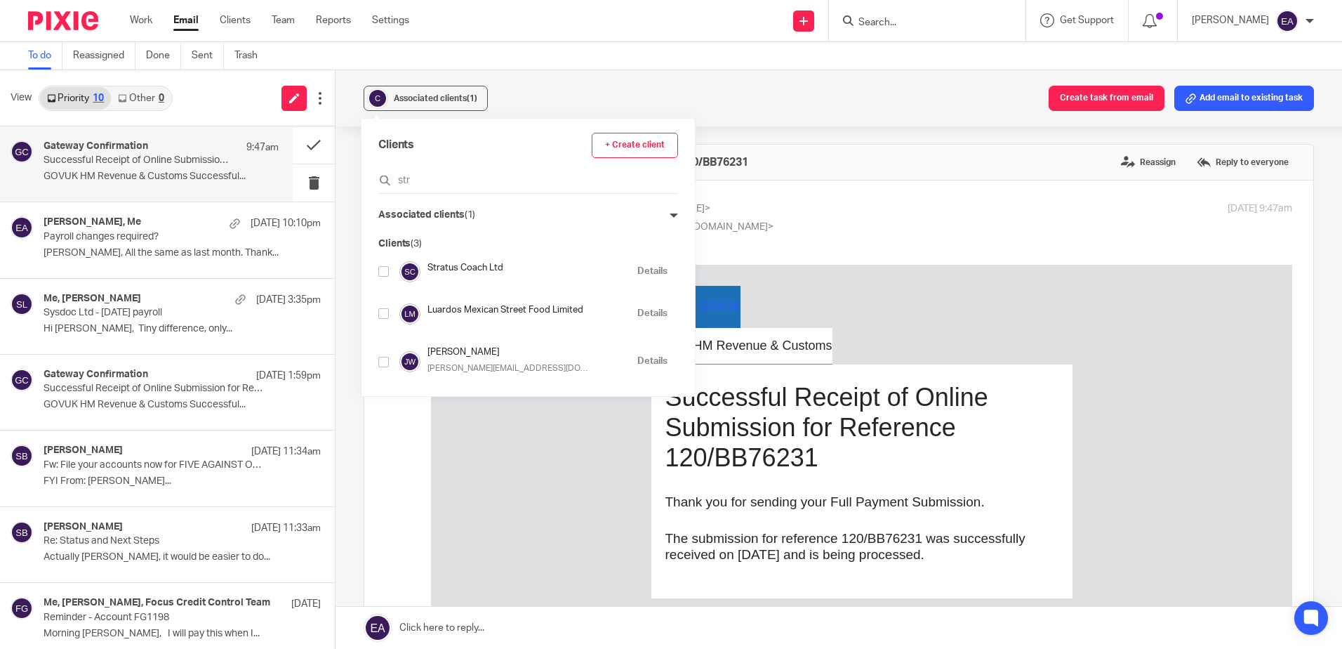
type input "str"
click at [387, 268] on input "checkbox" at bounding box center [383, 271] width 11 height 11
checkbox input "true"
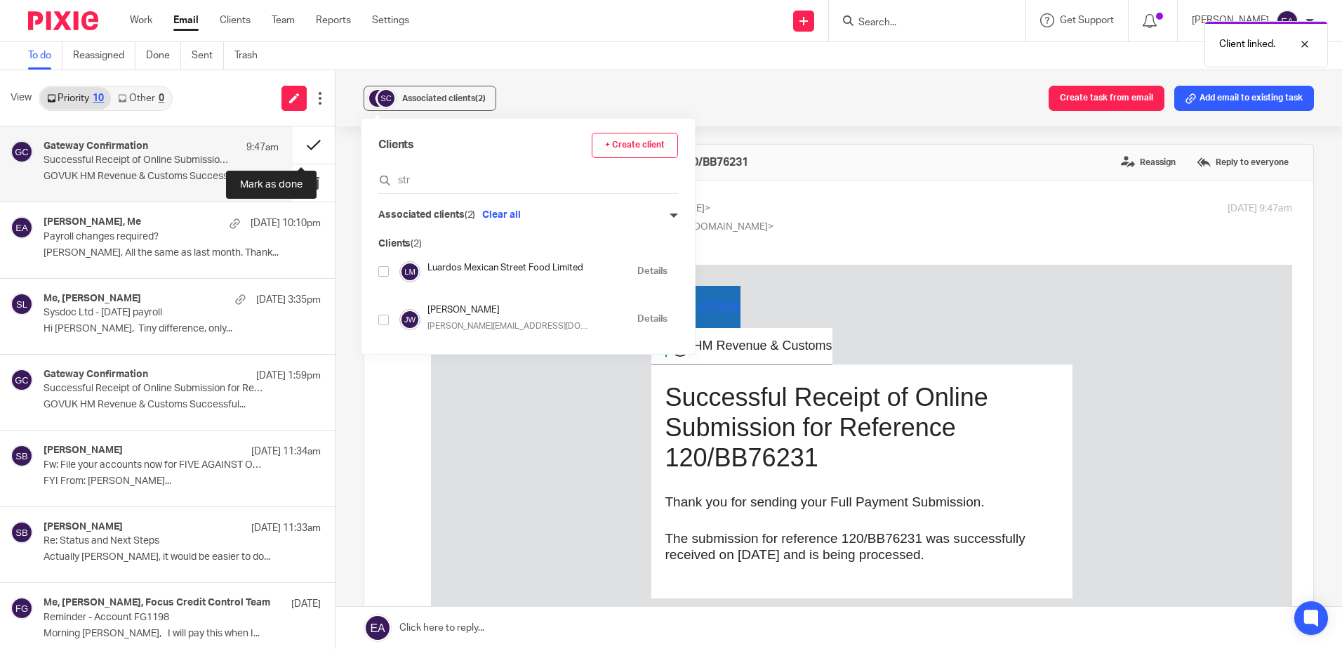
click at [293, 144] on button at bounding box center [314, 144] width 42 height 37
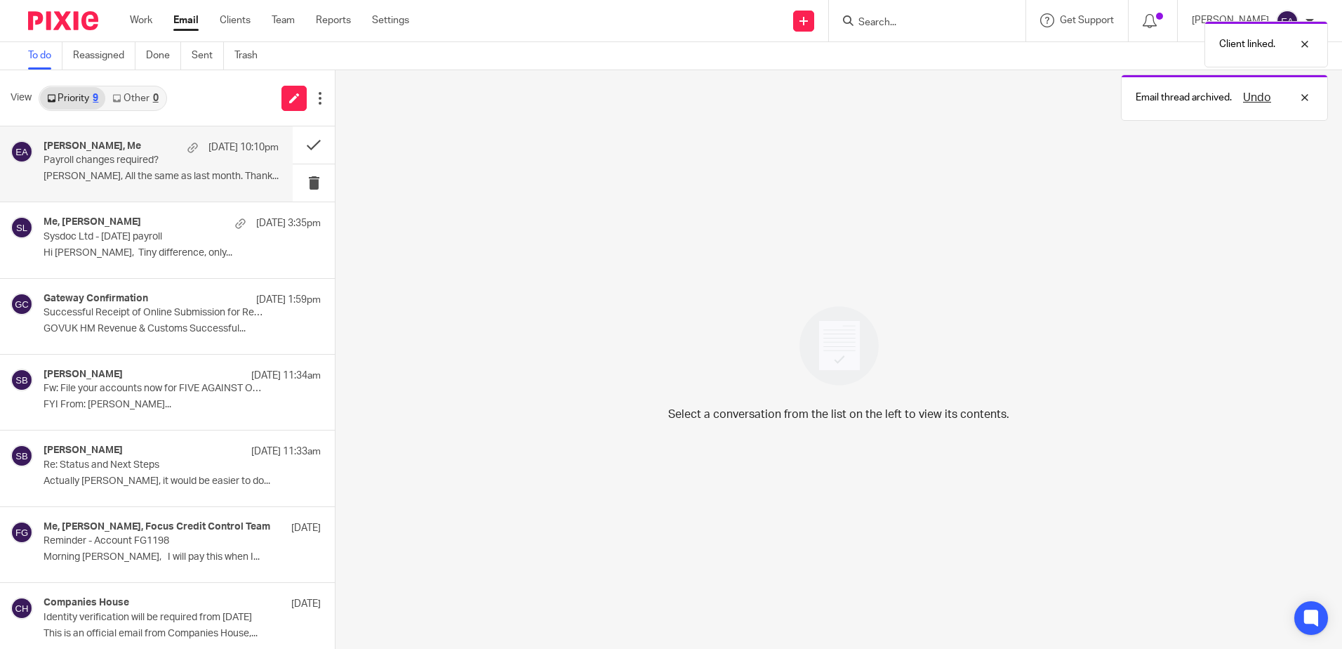
click at [118, 164] on p "Payroll changes required?" at bounding box center [138, 160] width 188 height 12
